Goal: Task Accomplishment & Management: Manage account settings

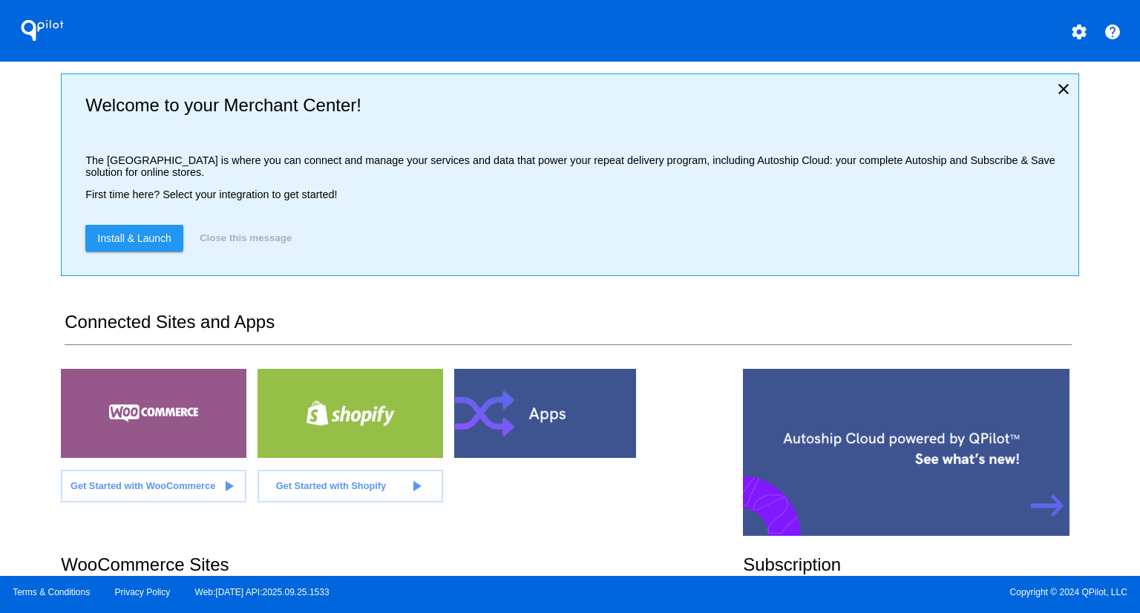
scroll to position [223, 0]
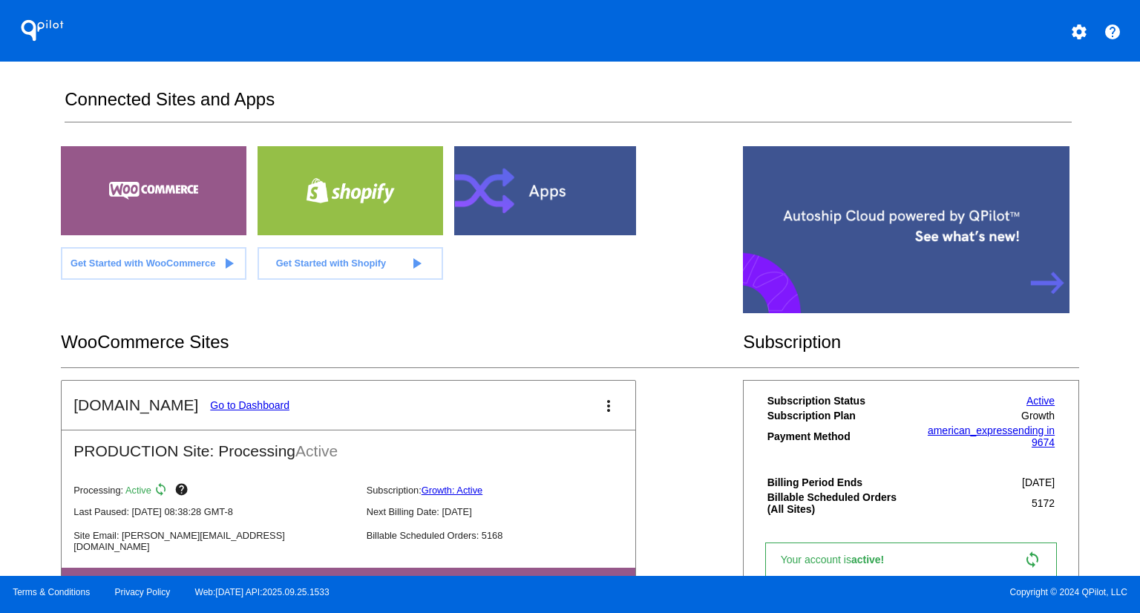
click at [258, 394] on mat-card-header "[DOMAIN_NAME] Go to Dashboard more_vert" at bounding box center [349, 405] width 574 height 49
click at [256, 399] on link "Go to Dashboard" at bounding box center [249, 405] width 79 height 12
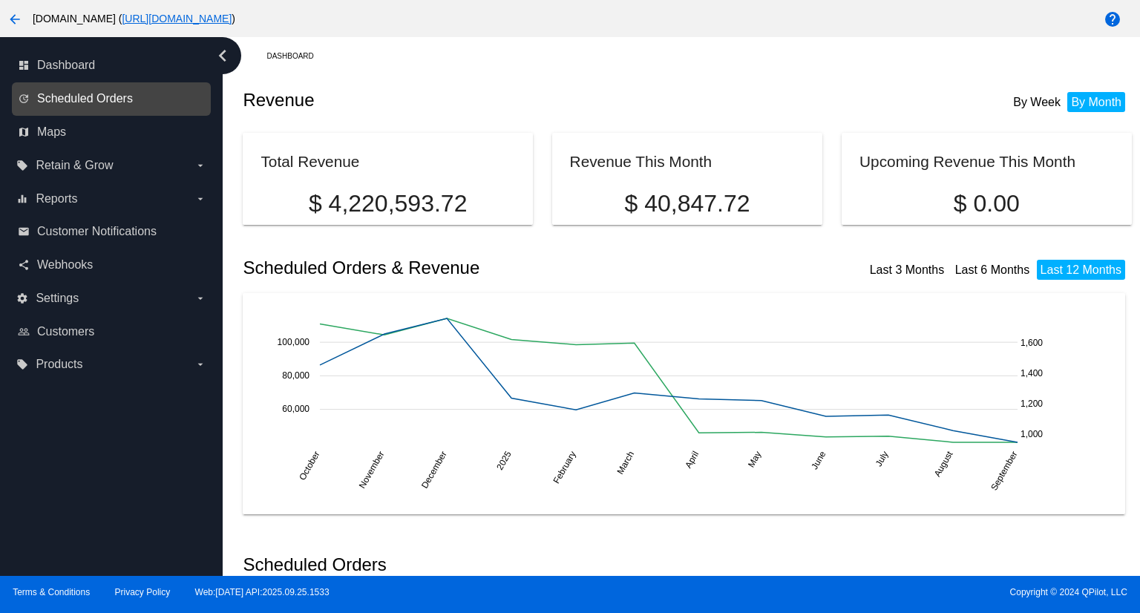
click at [100, 103] on span "Scheduled Orders" at bounding box center [85, 98] width 96 height 13
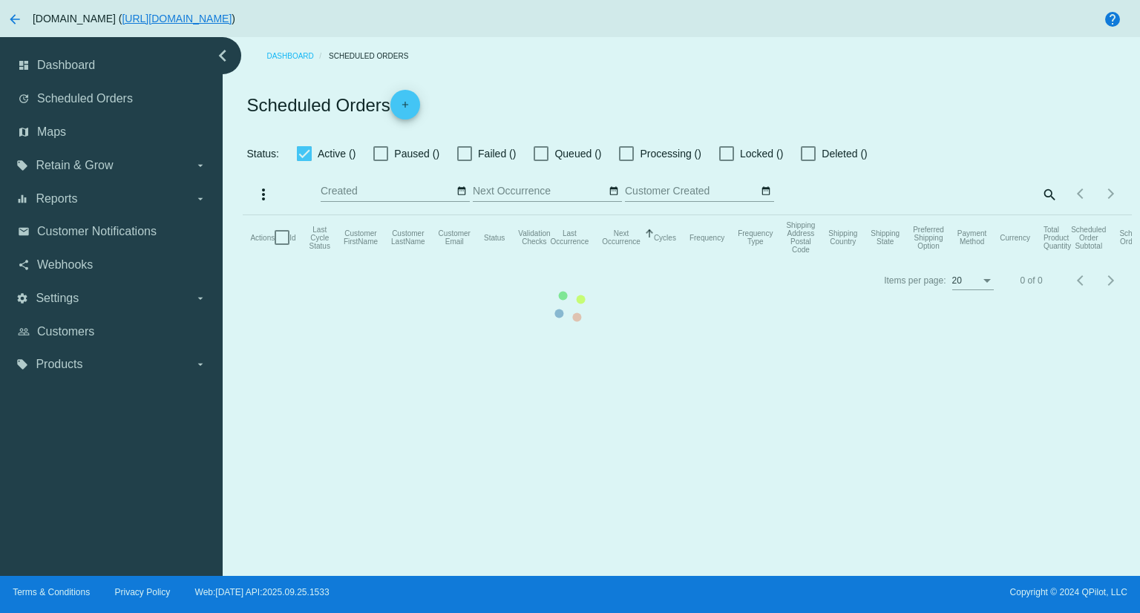
checkbox input "true"
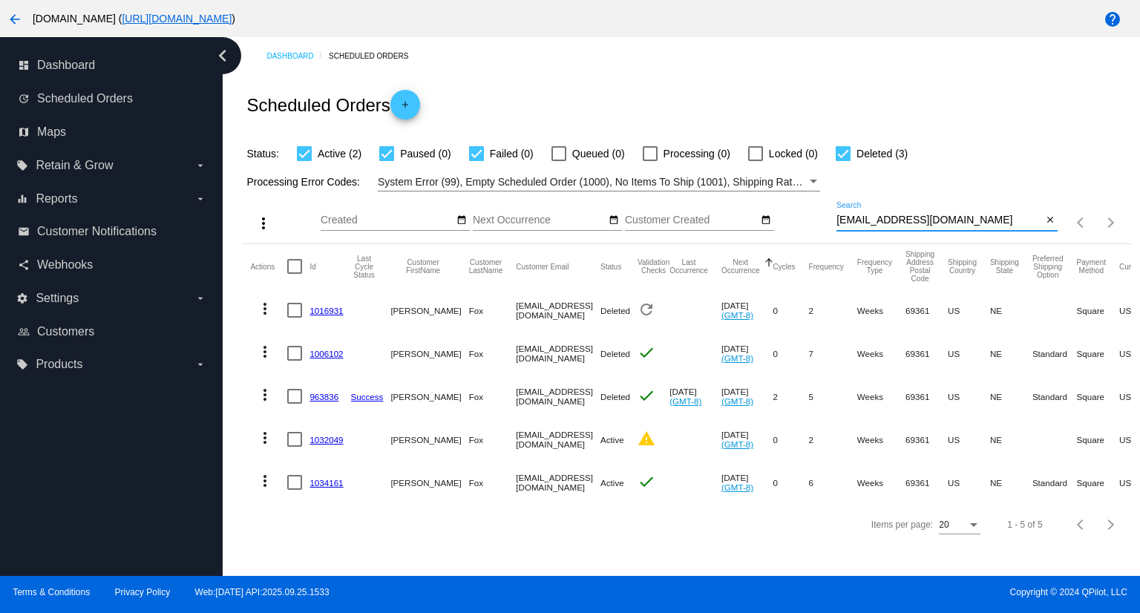
drag, startPoint x: 964, startPoint y: 217, endPoint x: 806, endPoint y: 214, distance: 158.1
click at [806, 214] on div "more_vert Sep Jan Feb Mar [DATE]" at bounding box center [687, 217] width 888 height 53
paste input "931811"
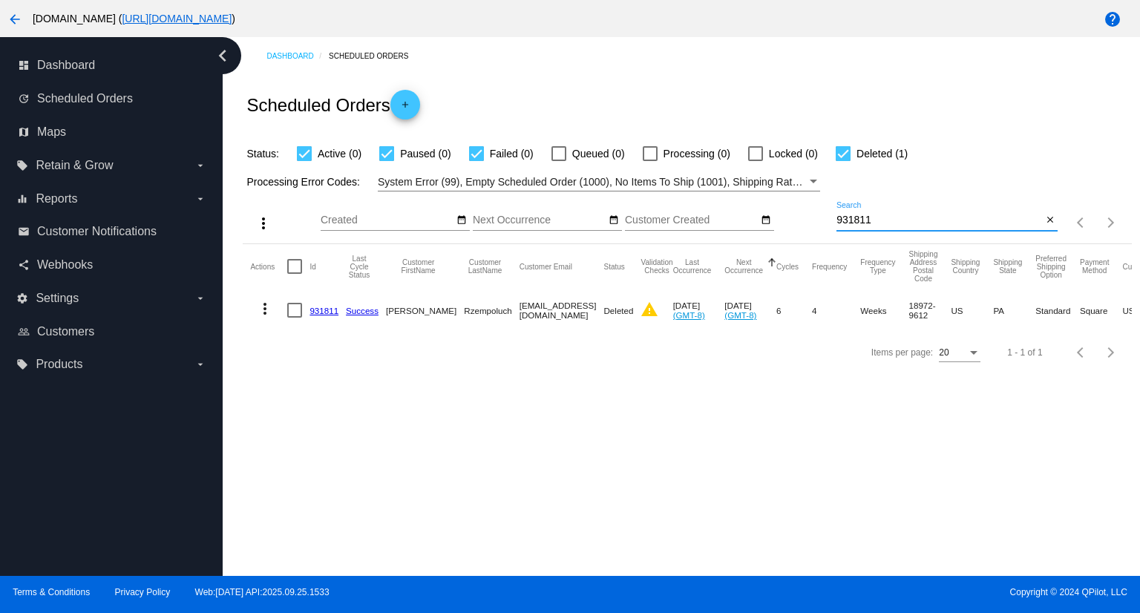
drag, startPoint x: 885, startPoint y: 223, endPoint x: 781, endPoint y: 215, distance: 104.2
click at [781, 215] on div "more_vert Sep Jan Feb Mar [DATE]" at bounding box center [687, 217] width 888 height 53
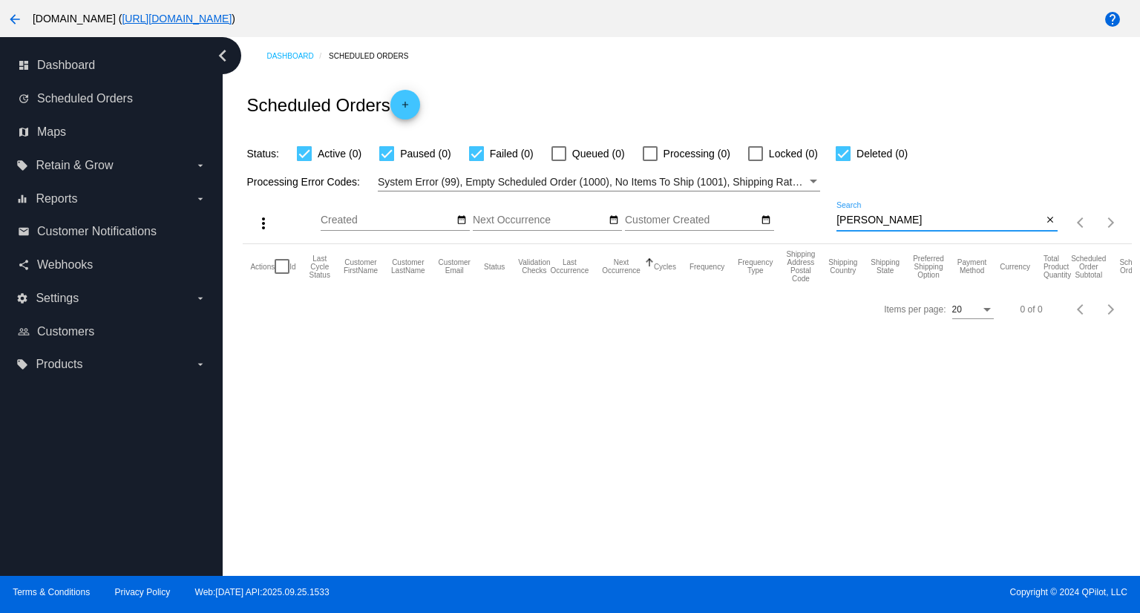
click at [882, 221] on input "[PERSON_NAME]" at bounding box center [939, 220] width 206 height 12
click at [886, 221] on input "[PERSON_NAME]" at bounding box center [939, 220] width 206 height 12
click at [894, 221] on input "[PERSON_NAME]" at bounding box center [939, 220] width 206 height 12
drag, startPoint x: 918, startPoint y: 205, endPoint x: 909, endPoint y: 215, distance: 13.7
click at [917, 205] on div "[PERSON_NAME] Search" at bounding box center [939, 216] width 206 height 29
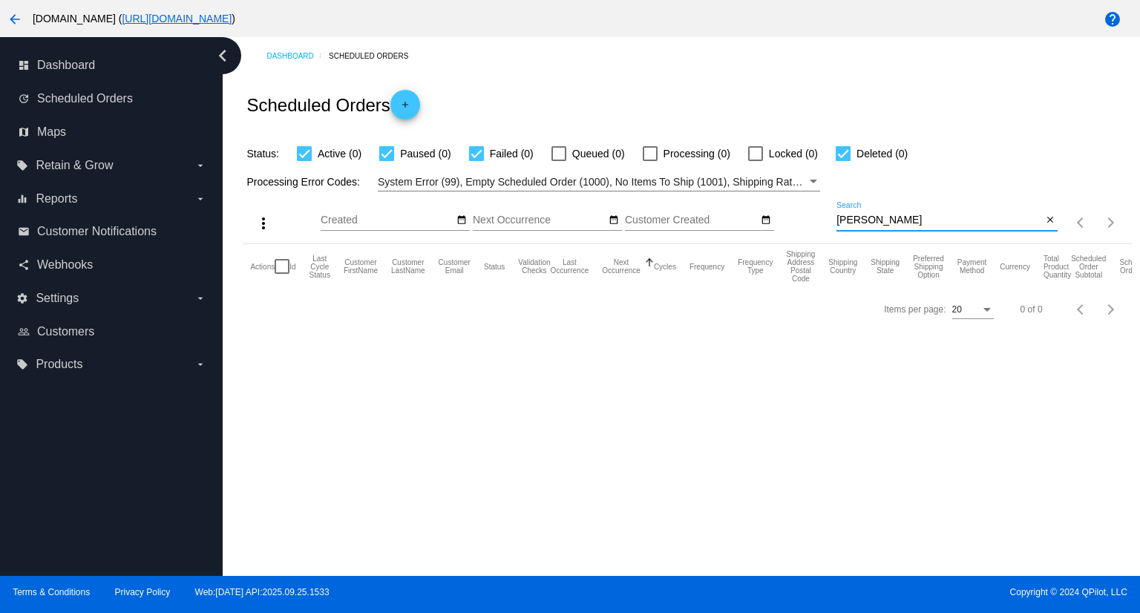
click at [909, 215] on input "[PERSON_NAME]" at bounding box center [939, 220] width 206 height 12
click at [849, 223] on input "[PERSON_NAME]" at bounding box center [939, 220] width 206 height 12
click at [846, 223] on input "[PERSON_NAME]" at bounding box center [939, 220] width 206 height 12
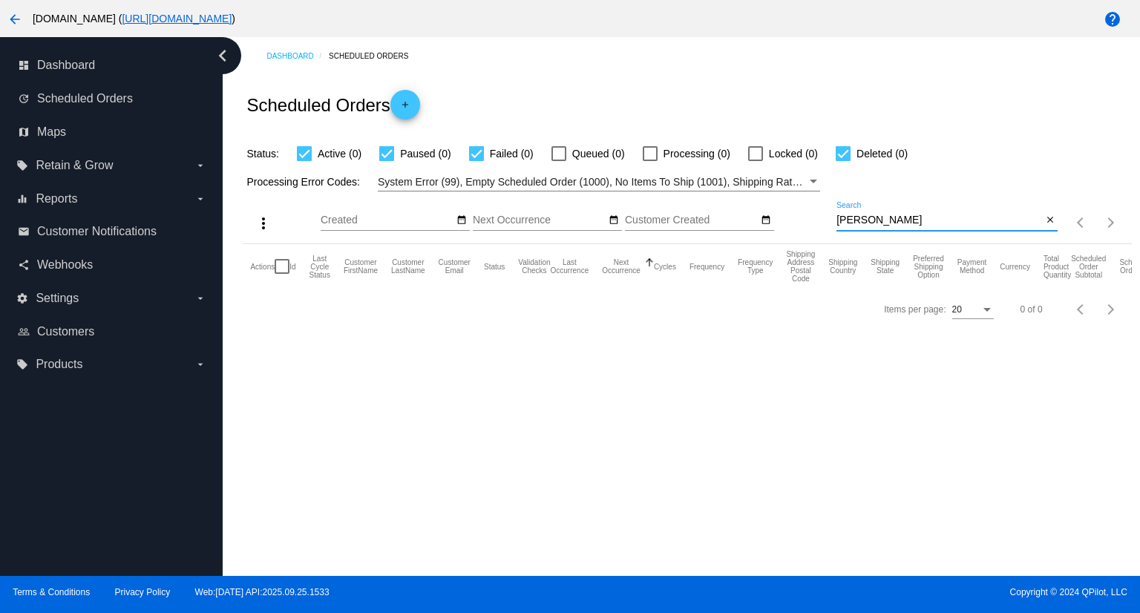
click at [903, 219] on input "[PERSON_NAME]" at bounding box center [939, 220] width 206 height 12
paste input "[EMAIL_ADDRESS][DOMAIN_NAME]"
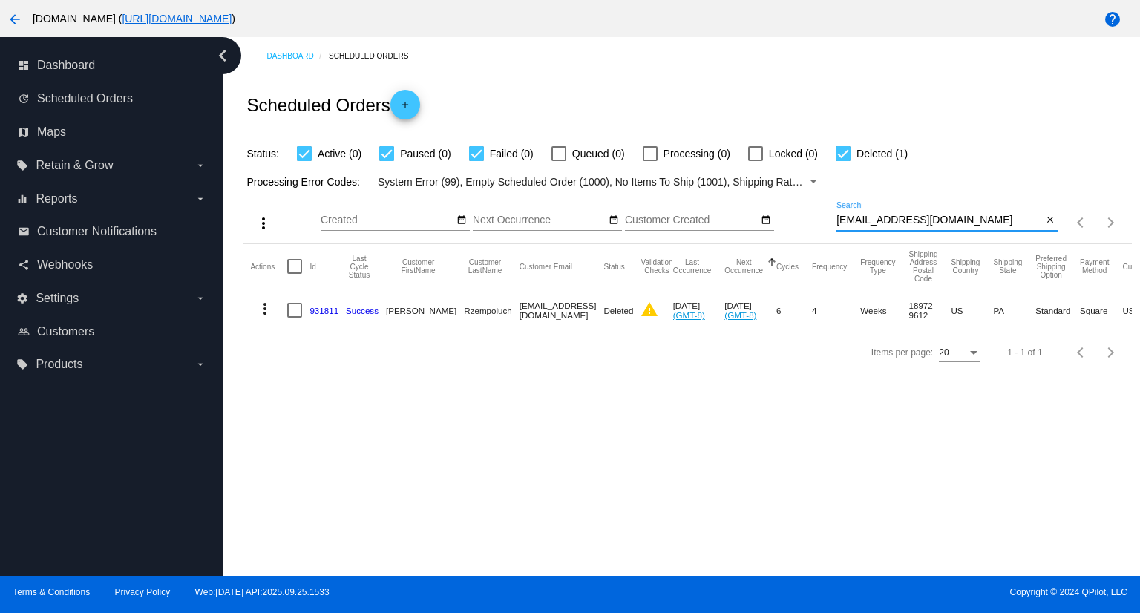
type input "[EMAIL_ADDRESS][DOMAIN_NAME]"
click at [264, 310] on mat-icon "more_vert" at bounding box center [265, 309] width 18 height 18
click at [317, 347] on span "View Event Logs" at bounding box center [333, 344] width 77 height 12
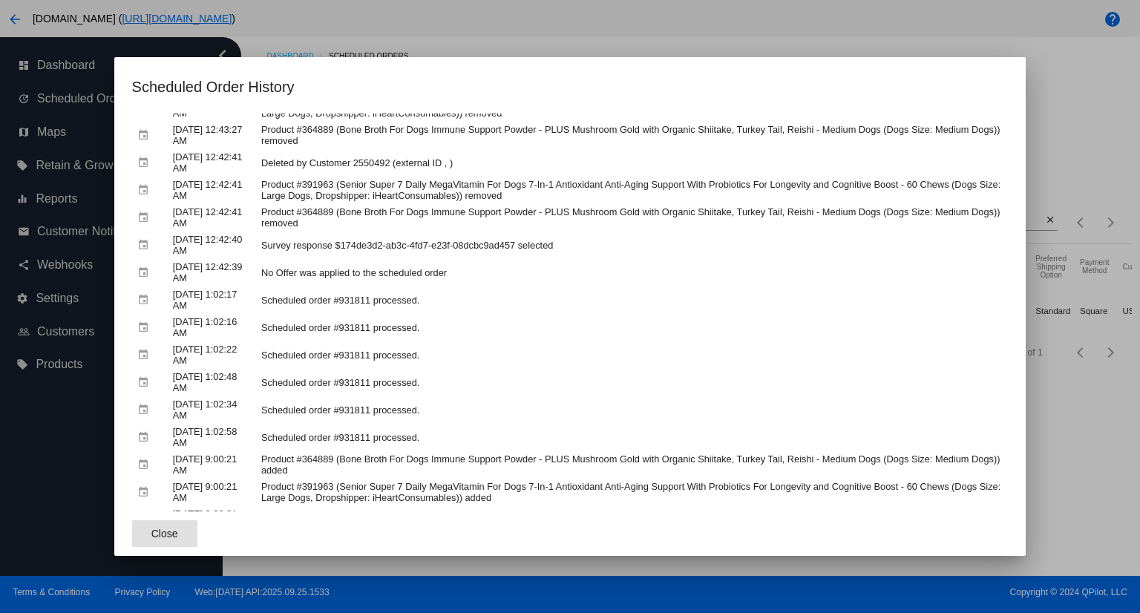
scroll to position [55, 0]
